Goal: Complete application form: Complete application form

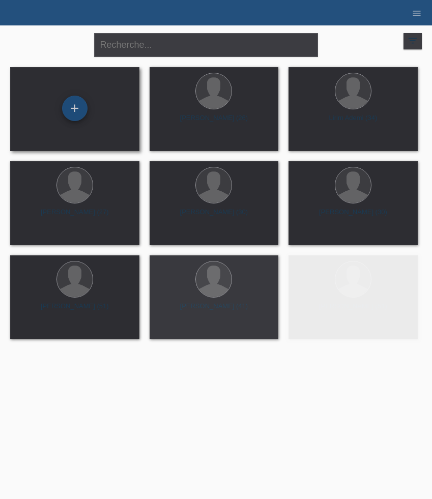
click at [70, 103] on div "+" at bounding box center [74, 108] width 25 height 25
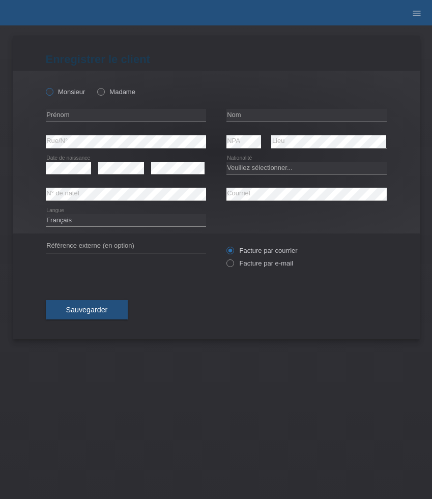
click at [44, 87] on icon at bounding box center [44, 87] width 0 height 0
click at [51, 95] on input "Monsieur" at bounding box center [49, 91] width 7 height 7
radio input "true"
click at [93, 117] on input "text" at bounding box center [126, 115] width 160 height 13
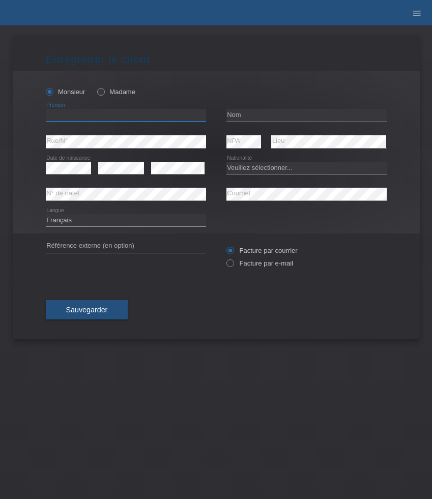
paste input "[PERSON_NAME]"
type input "[PERSON_NAME]"
click at [250, 115] on input "text" at bounding box center [307, 115] width 160 height 13
paste input "Dobrich"
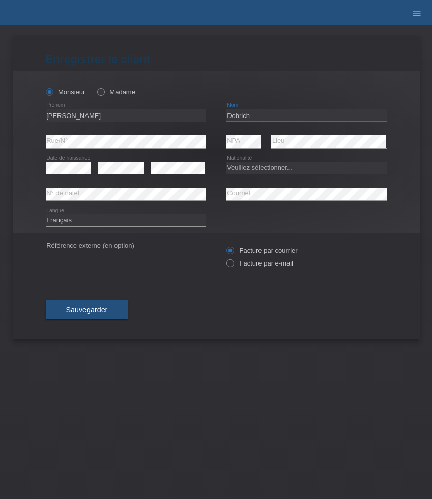
type input "Dobrich"
click at [291, 167] on select "Veuillez sélectionner... Suisse Allemagne Autriche Liechtenstein ------------ A…" at bounding box center [307, 168] width 160 height 12
select select "CH"
click at [227, 162] on select "Veuillez sélectionner... Suisse Allemagne Autriche Liechtenstein ------------ A…" at bounding box center [307, 168] width 160 height 12
click at [242, 265] on label "Facture par e-mail" at bounding box center [260, 264] width 67 height 8
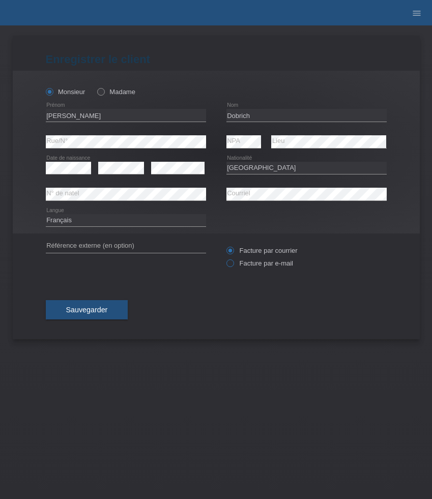
click at [233, 265] on input "Facture par e-mail" at bounding box center [230, 266] width 7 height 13
radio input "true"
click at [107, 310] on span "Sauvegarder" at bounding box center [87, 310] width 42 height 8
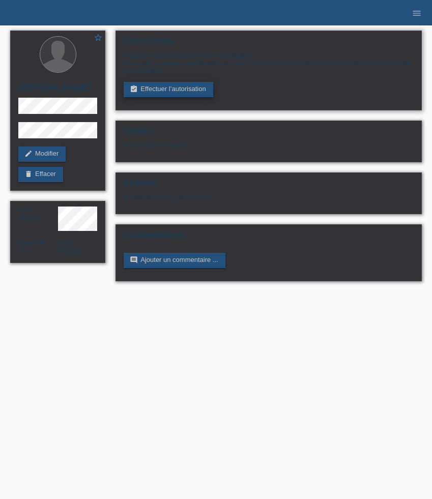
click at [180, 97] on link "assignment_turned_in Effectuer l’autorisation" at bounding box center [168, 89] width 89 height 15
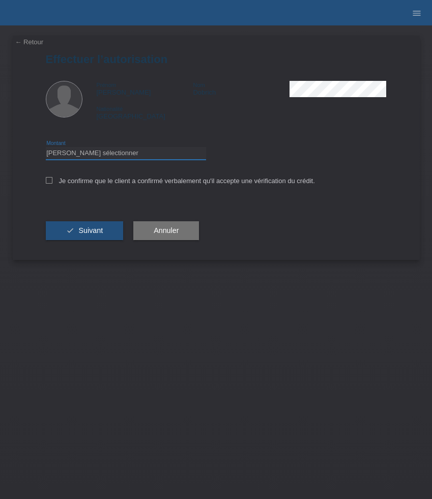
click at [167, 157] on select "Veuillez sélectionner CHF 1.00 - CHF 499.00 CHF 500.00 - CHF 1'999.00 CHF 2'000…" at bounding box center [126, 153] width 160 height 12
select select "3"
click at [46, 149] on select "Veuillez sélectionner CHF 1.00 - CHF 499.00 CHF 500.00 - CHF 1'999.00 CHF 2'000…" at bounding box center [126, 153] width 160 height 12
click at [165, 182] on label "Je confirme que le client a confirmé verbalement qu'il accepte une vérification…" at bounding box center [180, 181] width 269 height 8
click at [52, 182] on input "Je confirme que le client a confirmé verbalement qu'il accepte une vérification…" at bounding box center [49, 180] width 7 height 7
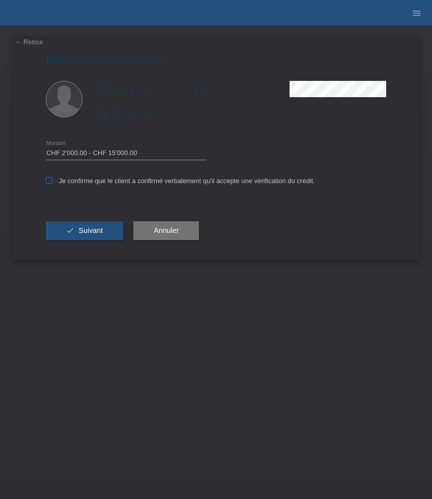
checkbox input "true"
click at [95, 238] on button "check Suivant" at bounding box center [85, 230] width 78 height 19
